Goal: Task Accomplishment & Management: Manage account settings

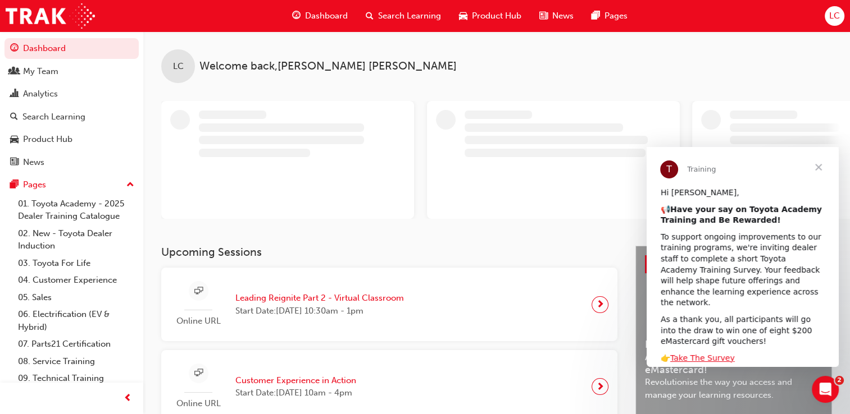
click at [821, 167] on span "Close" at bounding box center [818, 167] width 40 height 40
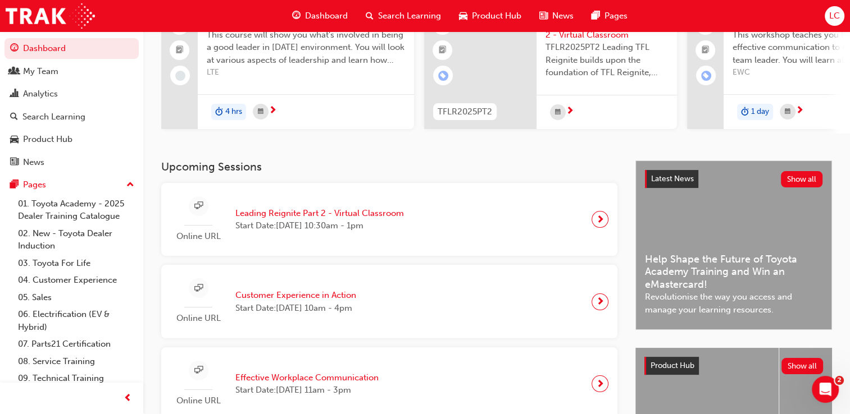
scroll to position [112, 0]
click at [340, 302] on span "Customer Experience in Action" at bounding box center [295, 295] width 121 height 13
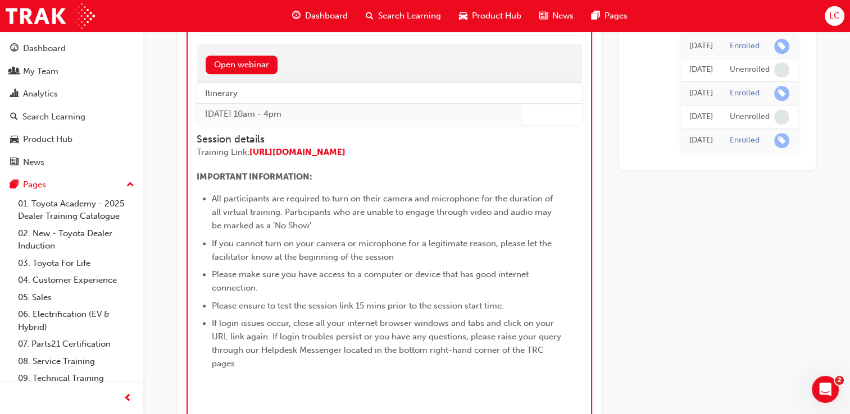
scroll to position [780, 0]
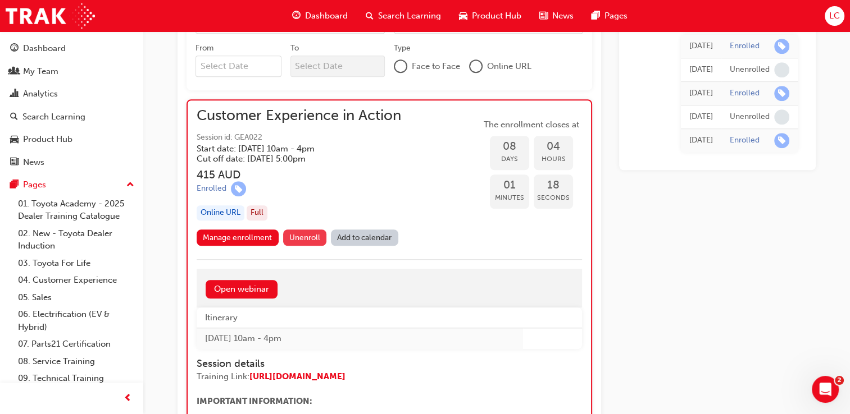
click at [312, 238] on span "Unenroll" at bounding box center [304, 238] width 31 height 10
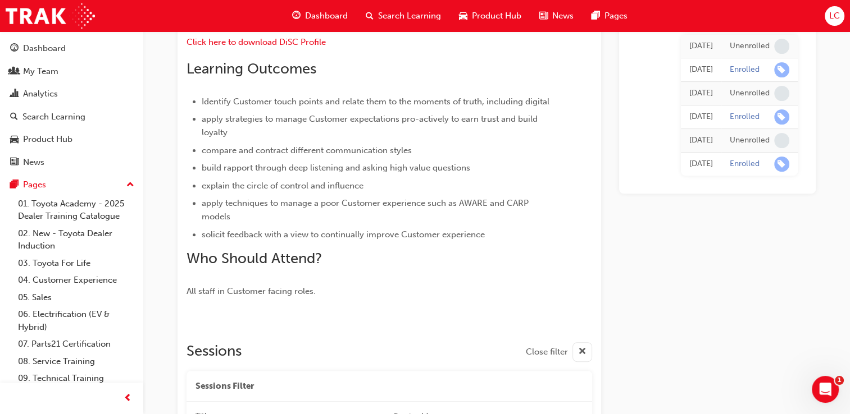
scroll to position [901, 0]
